Goal: Task Accomplishment & Management: Complete application form

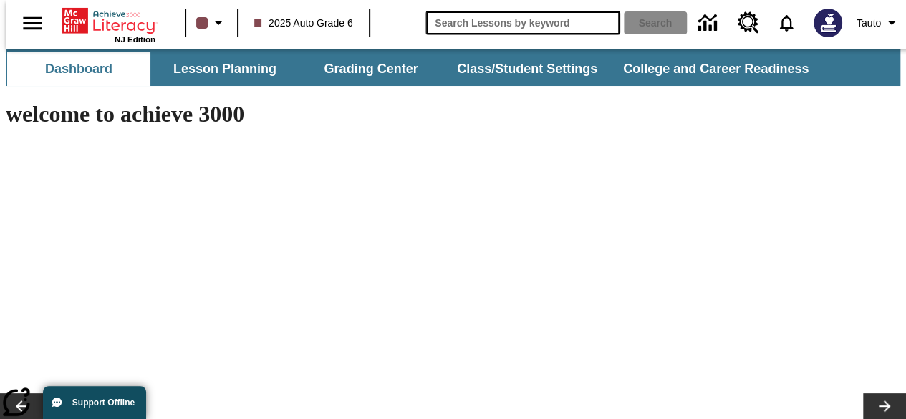
click at [561, 27] on input "search field" at bounding box center [522, 22] width 193 height 23
type input "v"
click at [624, 11] on button "Search" at bounding box center [655, 22] width 63 height 23
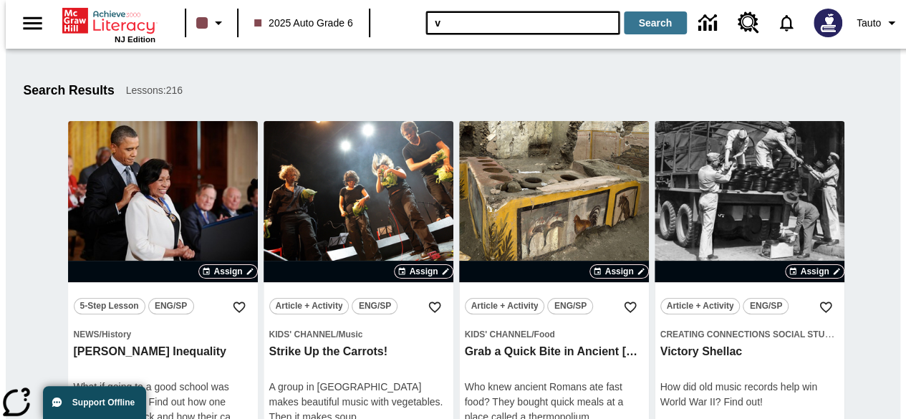
drag, startPoint x: 473, startPoint y: 24, endPoint x: 384, endPoint y: 18, distance: 89.0
click at [384, 18] on div "NJ Edition 2025 Auto Grade 6 v Search Tauto" at bounding box center [459, 23] width 906 height 46
click at [624, 11] on button "Search" at bounding box center [655, 22] width 63 height 23
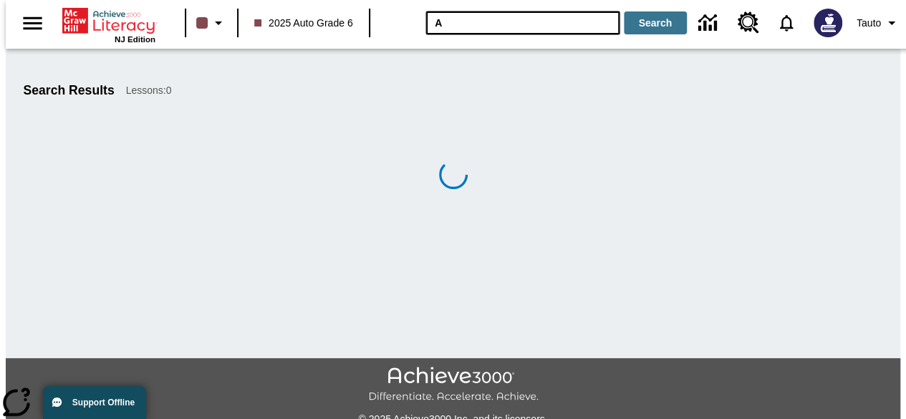
type input "A"
click at [624, 11] on button "Search" at bounding box center [655, 22] width 63 height 23
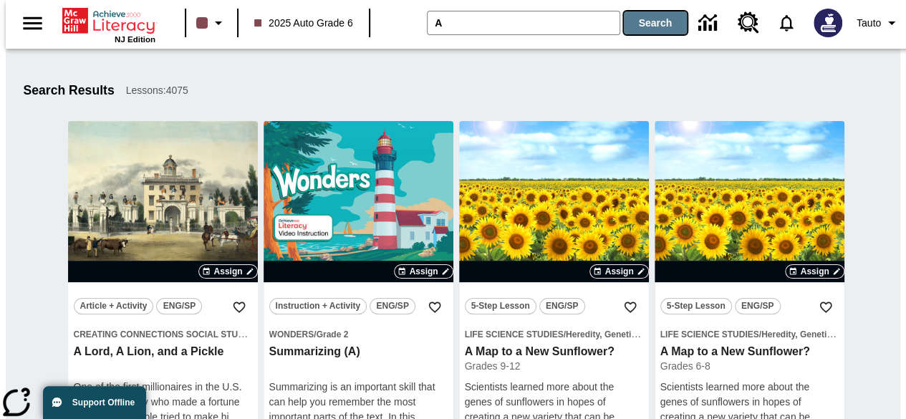
click at [645, 24] on button "Search" at bounding box center [655, 22] width 63 height 23
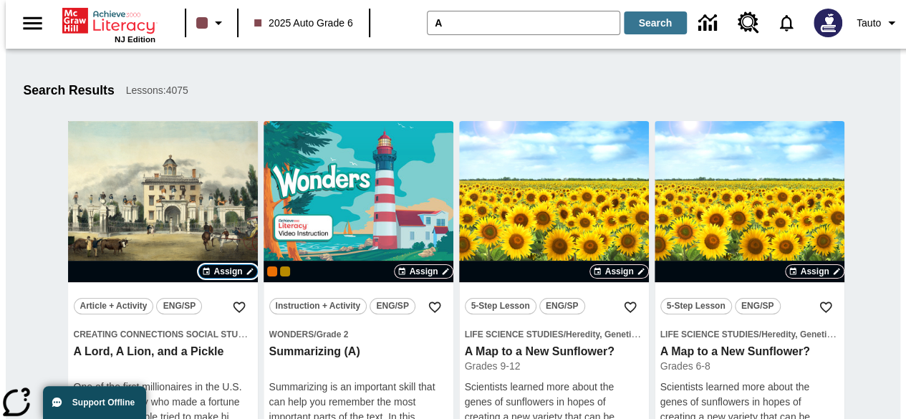
click at [228, 273] on span "Assign" at bounding box center [227, 271] width 29 height 13
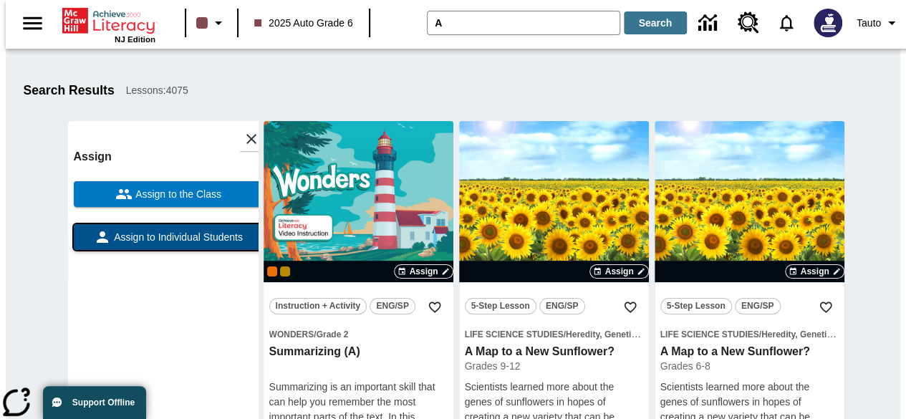
click at [200, 238] on span "Assign to Individual Students" at bounding box center [177, 237] width 132 height 15
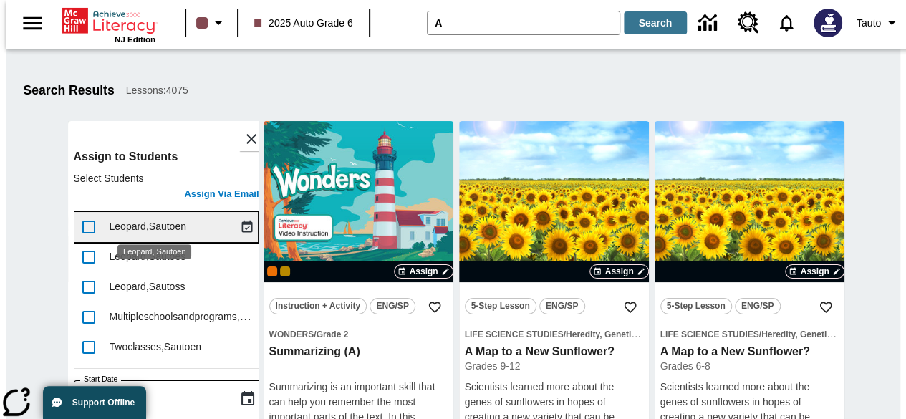
click at [135, 230] on span "Leopard , Sautoen" at bounding box center [148, 226] width 77 height 11
checkbox input "true"
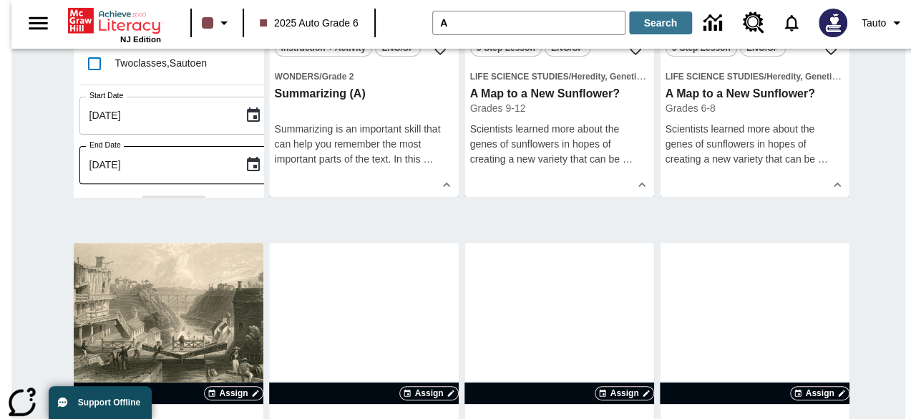
scroll to position [11, 0]
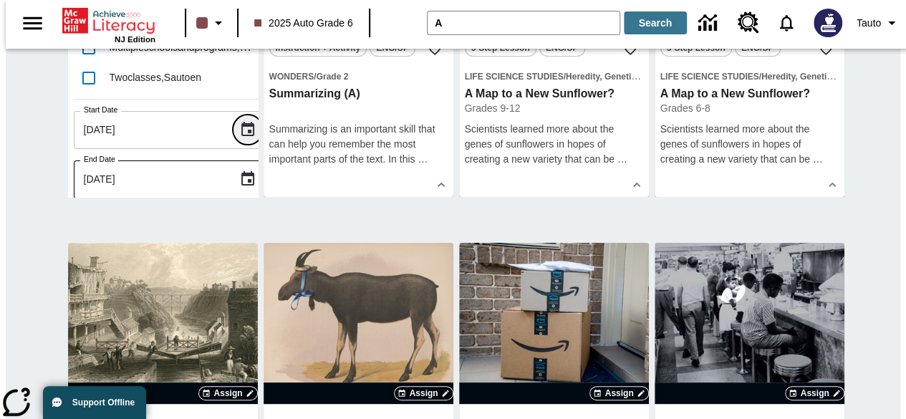
click at [241, 122] on icon "Choose date, selected date is Sep 5, 2025" at bounding box center [247, 129] width 13 height 14
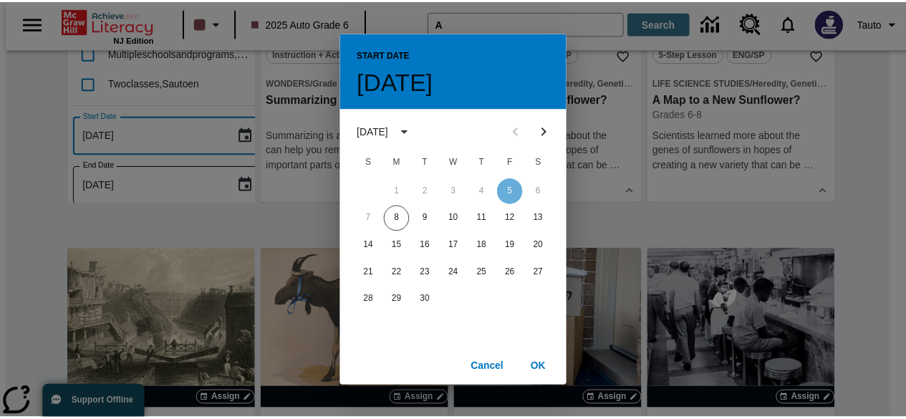
scroll to position [0, 0]
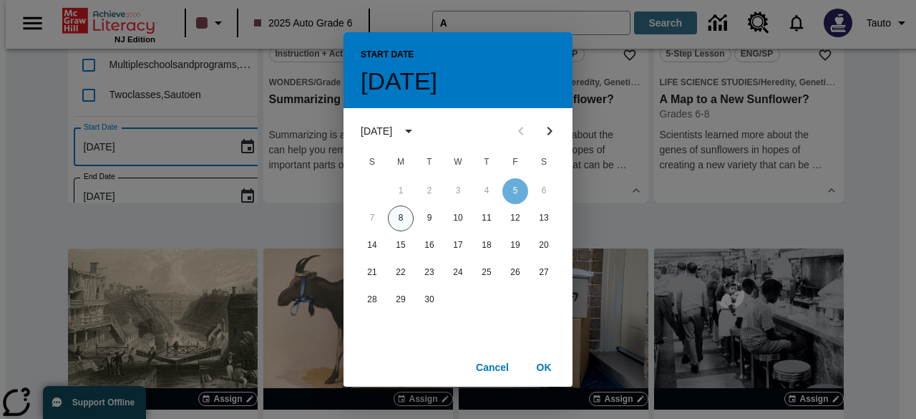
click at [408, 223] on button "8" at bounding box center [401, 218] width 26 height 26
click at [543, 367] on button "OK" at bounding box center [544, 367] width 46 height 26
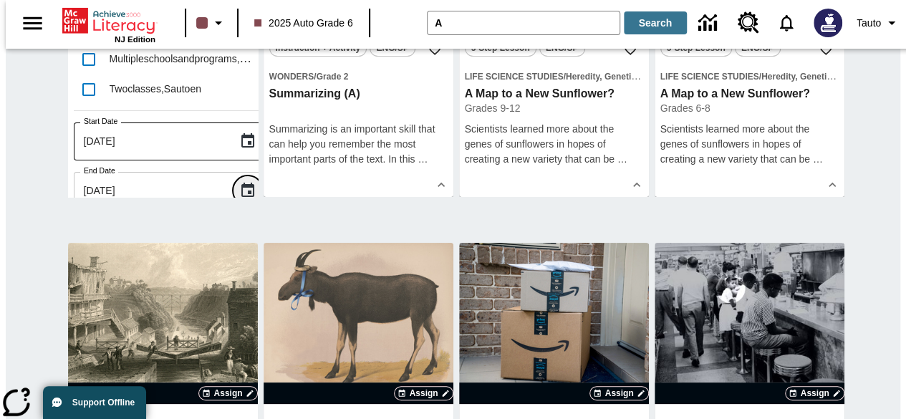
click at [239, 182] on icon "Choose date, selected date is Sep 8, 2025" at bounding box center [247, 190] width 17 height 17
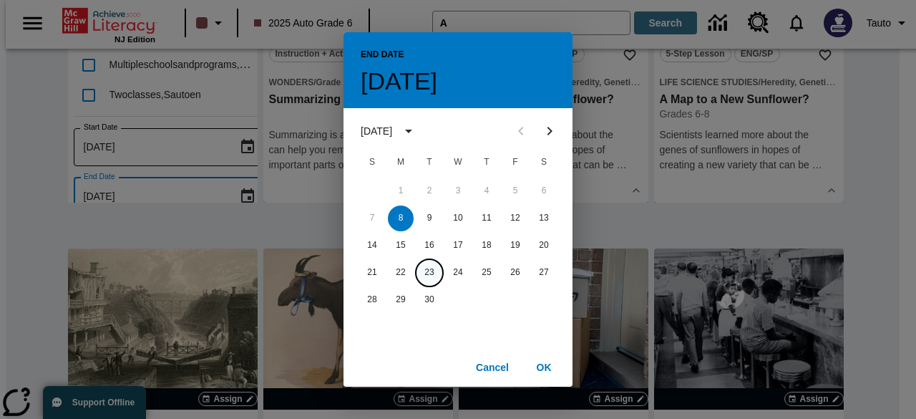
click at [427, 272] on button "23" at bounding box center [430, 273] width 26 height 26
click at [543, 364] on button "OK" at bounding box center [544, 367] width 46 height 26
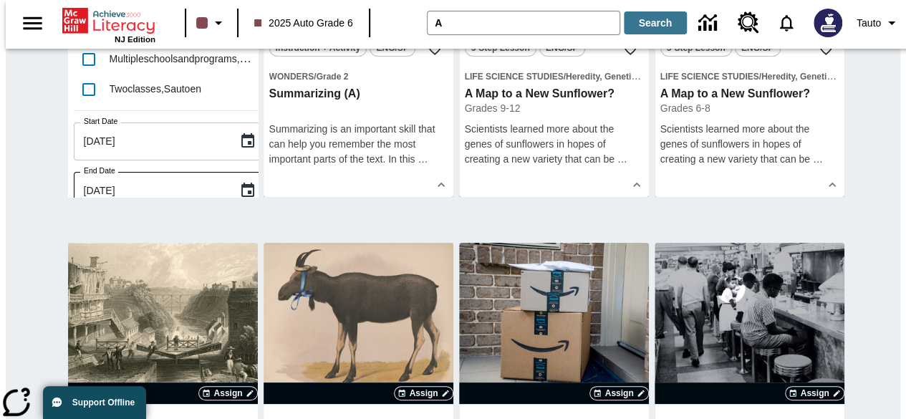
scroll to position [59, 0]
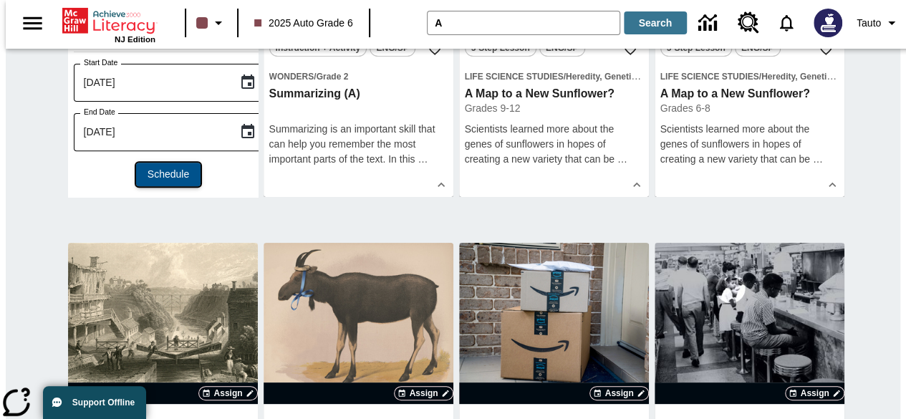
click at [168, 167] on span "Schedule" at bounding box center [168, 174] width 42 height 15
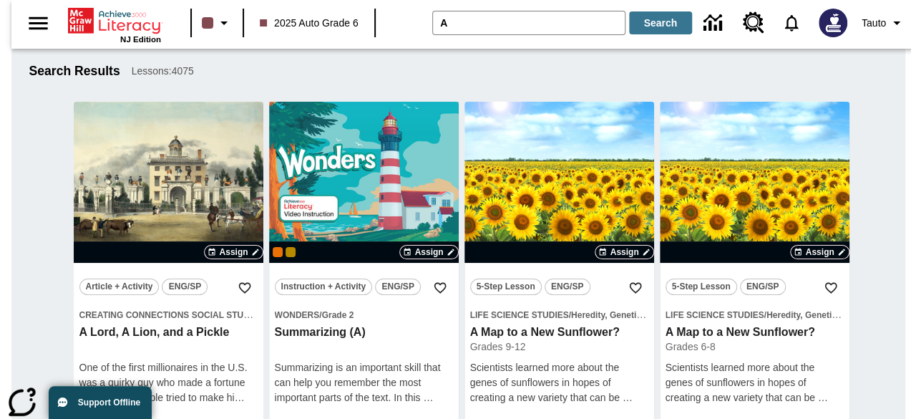
scroll to position [16, 0]
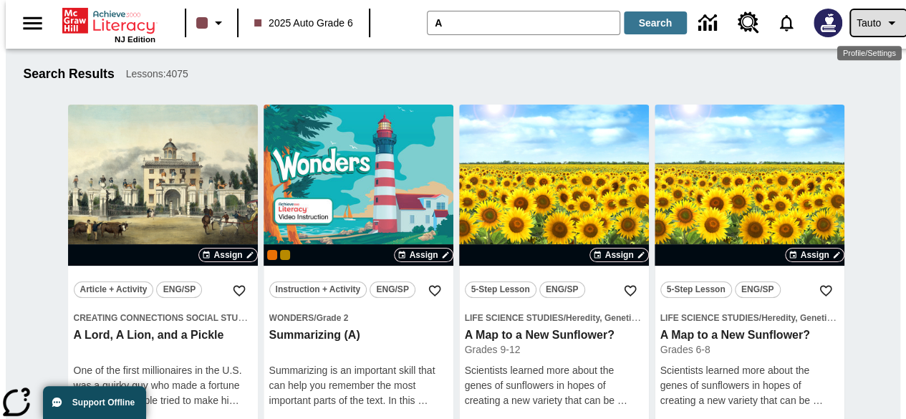
click at [890, 30] on icon "Profile/Settings" at bounding box center [891, 22] width 17 height 17
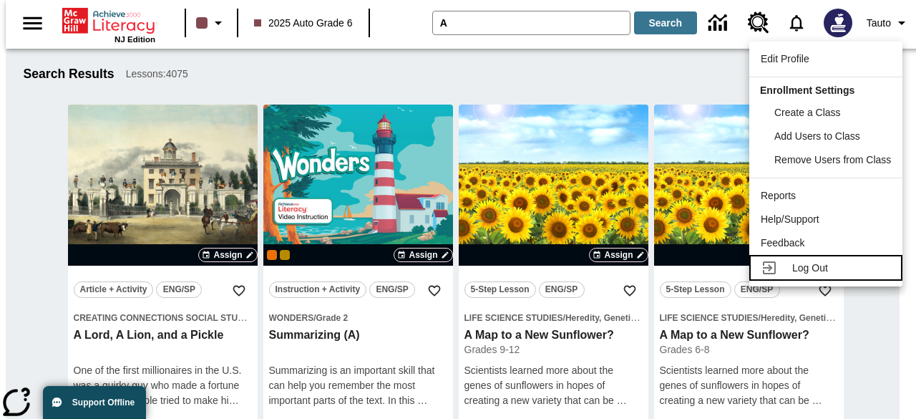
click at [813, 269] on span "Log Out" at bounding box center [811, 267] width 36 height 11
